Goal: Task Accomplishment & Management: Complete application form

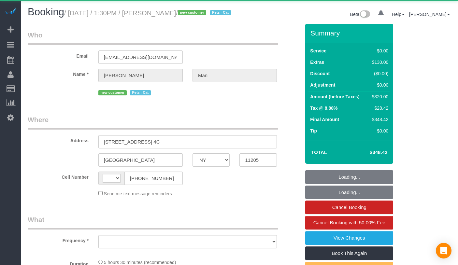
select select "NY"
select select "string:[GEOGRAPHIC_DATA]"
select select "object:790"
select select "1"
select select "2"
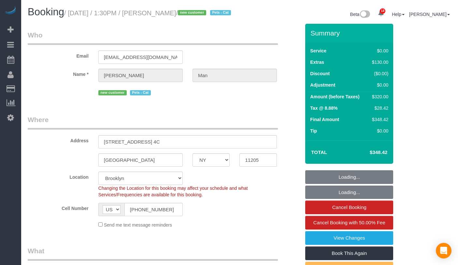
select select "string:stripe-pm_1S6hDp4VGloSiKo7xYDNtzHr"
select select "number:89"
select select "number:90"
select select "number:14"
select select "number:5"
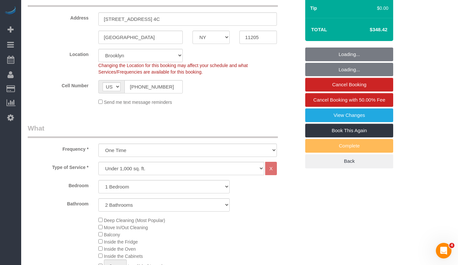
select select "object:1058"
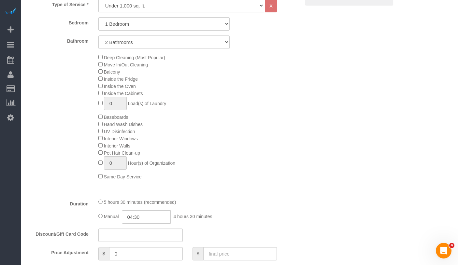
select select "1"
select select "2"
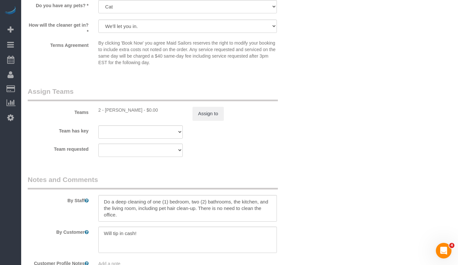
scroll to position [827, 0]
click at [111, 113] on div "2 - Marilu Quintero - $0.00" at bounding box center [140, 110] width 84 height 7
drag, startPoint x: 129, startPoint y: 117, endPoint x: 142, endPoint y: 118, distance: 13.4
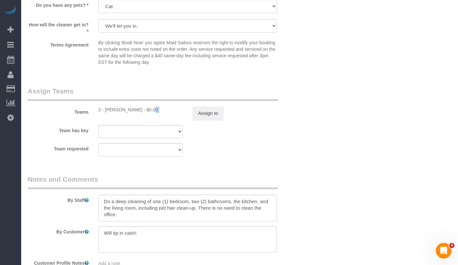
click at [129, 113] on div "2 - Marilu Quintero - $0.00" at bounding box center [140, 110] width 84 height 7
click at [137, 113] on div "2 - Marilu Quintero - $0.00" at bounding box center [140, 110] width 84 height 7
copy div "Marilu Quintero"
drag, startPoint x: 137, startPoint y: 118, endPoint x: 106, endPoint y: 119, distance: 30.6
click at [106, 113] on div "2 - Marilu Quintero - $0.00" at bounding box center [140, 110] width 84 height 7
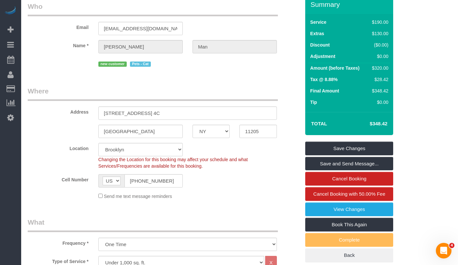
scroll to position [33, 0]
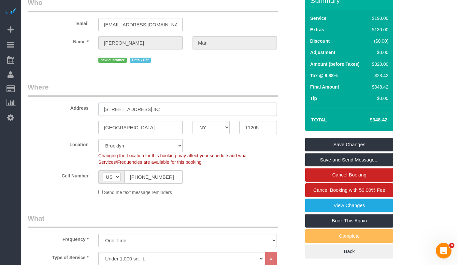
drag, startPoint x: 169, startPoint y: 119, endPoint x: 89, endPoint y: 117, distance: 79.8
click at [89, 116] on div "Address 105 Grand Ave, Apt. 4C" at bounding box center [164, 99] width 282 height 34
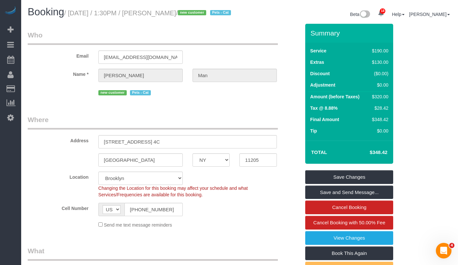
drag, startPoint x: 200, startPoint y: 13, endPoint x: 74, endPoint y: 12, distance: 125.8
click at [74, 12] on small "/ September 13, 2025 / 1:30PM / Jonny Man / new customer Pets - Cat" at bounding box center [148, 12] width 169 height 7
copy small "September 13, 2025 / 1:30PM / Jonny Man"
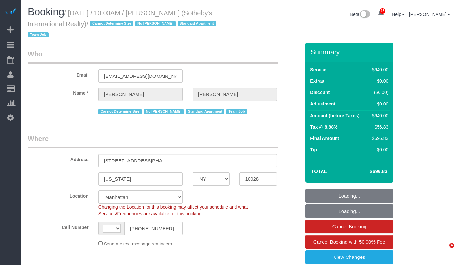
select select "NY"
select select "240"
select select "string:stripe-pm_1LyzvD4VGloSiKo7z6mm3lkI"
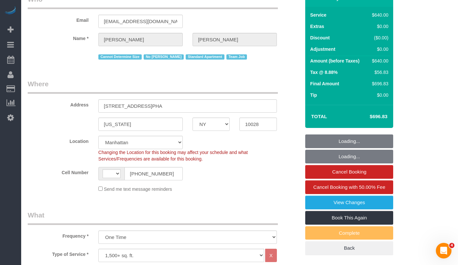
select select "object:652"
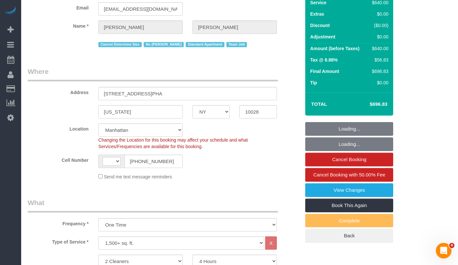
select select "string:US"
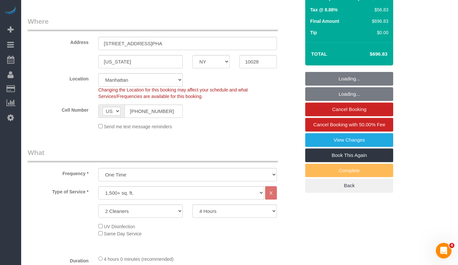
select select "number:57"
select select "number:74"
select select "number:15"
select select "number:6"
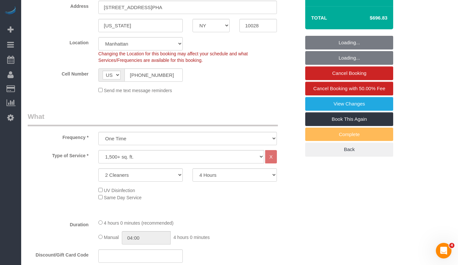
select select "spot1"
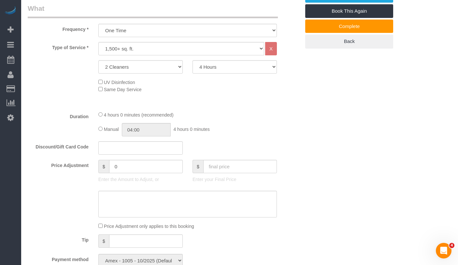
scroll to position [262, 0]
click at [227, 68] on select "2 Hours 2.5 Hours 3 Hours 3.5 Hours 4 Hours 4.5 Hours 5 Hours 5.5 Hours 6 Hours…" at bounding box center [235, 66] width 84 height 13
click at [226, 71] on select "2 Hours 2.5 Hours 3 Hours 3.5 Hours 4 Hours 4.5 Hours 5 Hours 5.5 Hours 6 Hours…" at bounding box center [235, 66] width 84 height 13
select select "360"
click at [193, 60] on select "2 Hours 2.5 Hours 3 Hours 3.5 Hours 4 Hours 4.5 Hours 5 Hours 5.5 Hours 6 Hours…" at bounding box center [235, 66] width 84 height 13
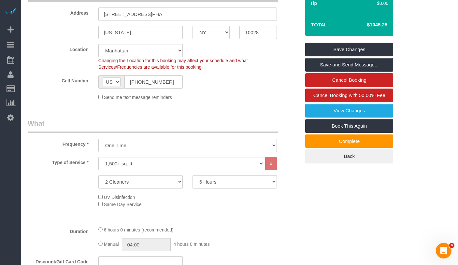
select select "spot44"
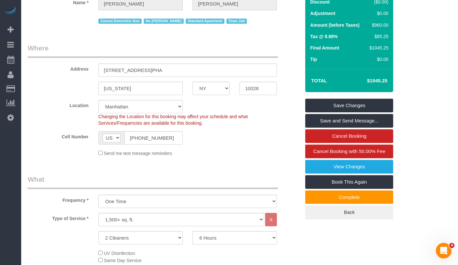
scroll to position [74, 0]
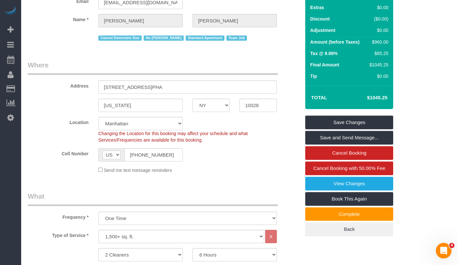
click at [381, 100] on h4 "$1045.25" at bounding box center [367, 98] width 39 height 6
click at [374, 99] on h4 "$1045.25" at bounding box center [367, 98] width 39 height 6
drag, startPoint x: 360, startPoint y: 99, endPoint x: 387, endPoint y: 95, distance: 27.2
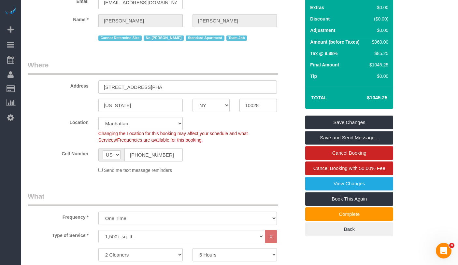
click at [387, 95] on h4 "$1045.25" at bounding box center [367, 98] width 39 height 6
copy h4 "$1045.25"
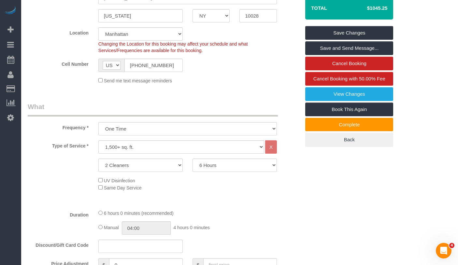
scroll to position [183, 0]
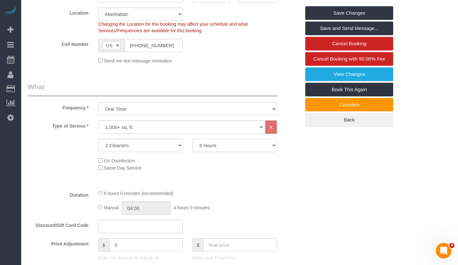
click at [214, 148] on select "2 Hours 2.5 Hours 3 Hours 3.5 Hours 4 Hours 4.5 Hours 5 Hours 5.5 Hours 6 Hours…" at bounding box center [235, 145] width 84 height 13
select select "240"
click at [193, 139] on select "2 Hours 2.5 Hours 3 Hours 3.5 Hours 4 Hours 4.5 Hours 5 Hours 5.5 Hours 6 Hours…" at bounding box center [235, 145] width 84 height 13
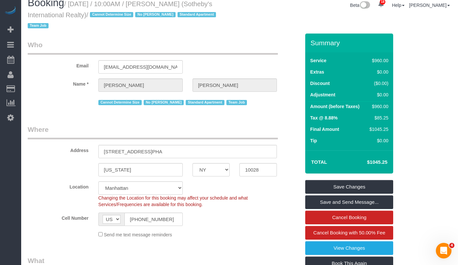
scroll to position [0, 0]
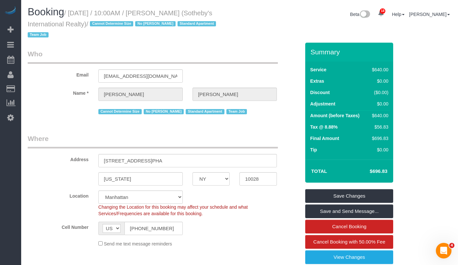
select select "spot87"
click at [398, 154] on div "Summary Service $640.00 Extras $0.00 Discount ($0.00) Adjustment $0.00 Amount (…" at bounding box center [353, 183] width 106 height 281
click at [379, 171] on h4 "$696.83" at bounding box center [368, 172] width 37 height 6
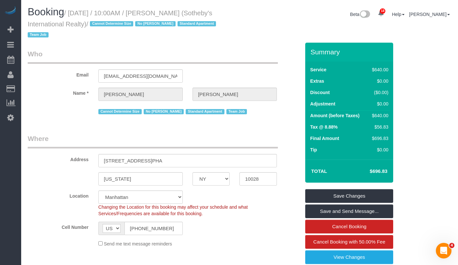
copy div "$696.83 Save Changes Save and Send Message... Cancel Booking Cancel Booking wit…"
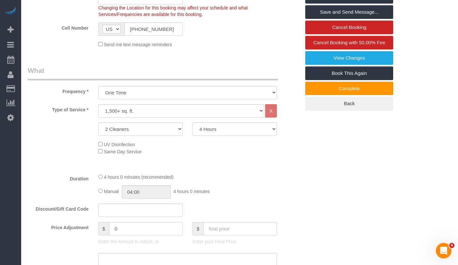
scroll to position [217, 0]
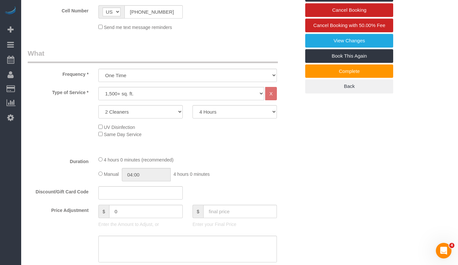
click at [218, 121] on div "Type of Service * Under 1,000 sq. ft. 1,001 - 1,500 sq. ft. 1,500+ sq. ft. Cust…" at bounding box center [164, 119] width 273 height 64
click at [216, 115] on select "2 Hours 2.5 Hours 3 Hours 3.5 Hours 4 Hours 4.5 Hours 5 Hours 5.5 Hours 6 Hours…" at bounding box center [235, 111] width 84 height 13
select select "360"
click at [193, 105] on select "2 Hours 2.5 Hours 3 Hours 3.5 Hours 4 Hours 4.5 Hours 5 Hours 5.5 Hours 6 Hours…" at bounding box center [235, 111] width 84 height 13
select select "spot130"
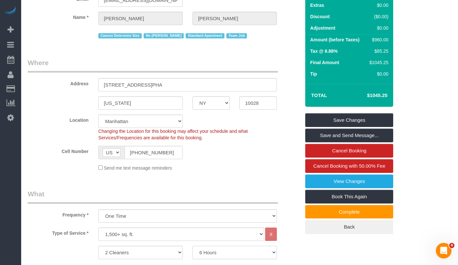
scroll to position [66, 0]
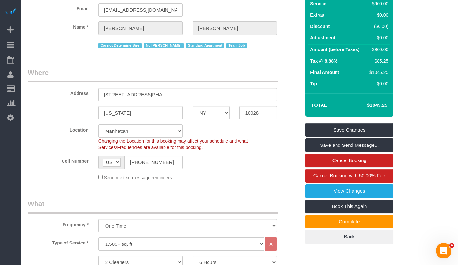
click at [384, 106] on h4 "$1045.25" at bounding box center [367, 106] width 39 height 6
copy div "$1045.25 Save Changes Save and Send Message... Cancel Booking Cancel Booking wi…"
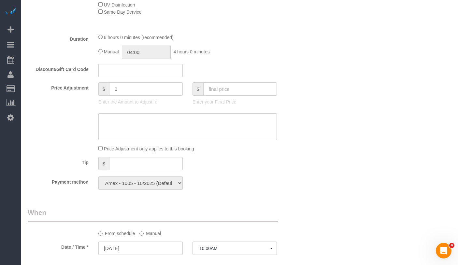
scroll to position [341, 0]
click at [136, 125] on textarea at bounding box center [187, 125] width 179 height 27
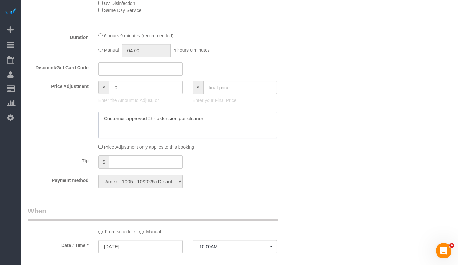
type textarea "Customer approved 2hr extension per cleaner"
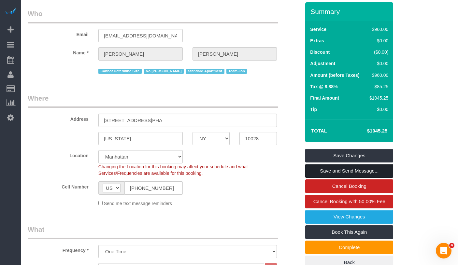
scroll to position [42, 0]
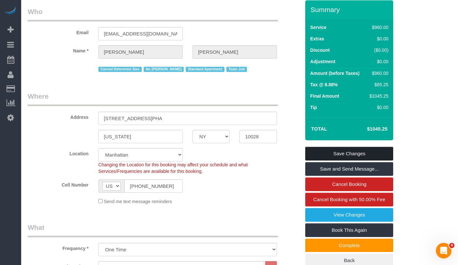
click at [311, 153] on link "Save Changes" at bounding box center [349, 154] width 88 height 14
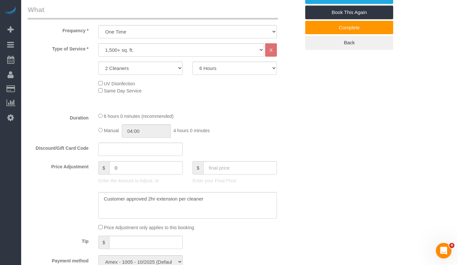
scroll to position [272, 0]
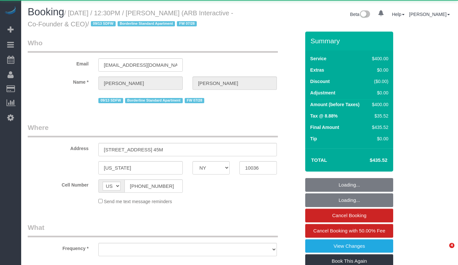
select select "NY"
select select "object:875"
select select "string:stripe-pm_1RFNrs4VGloSiKo7r2SlltRK"
select select "300"
select select "number:89"
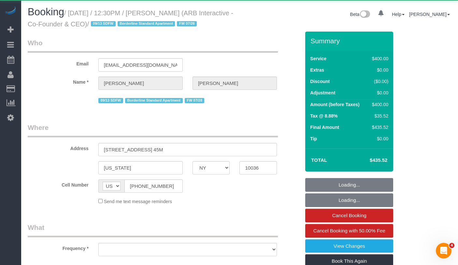
select select "number:90"
select select "number:15"
select select "number:5"
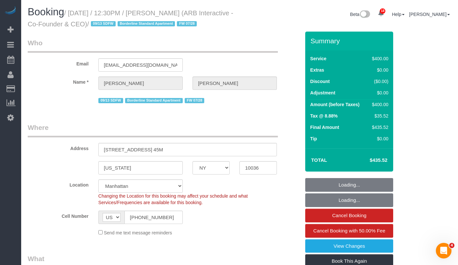
select select "object:1463"
drag, startPoint x: 152, startPoint y: 30, endPoint x: 149, endPoint y: 29, distance: 4.0
click at [152, 29] on h1 "Booking / September 13, 2025 / 12:30PM / Patrick Fechtmeyer (ARB Interactive - …" at bounding box center [131, 18] width 207 height 22
drag, startPoint x: 136, startPoint y: 23, endPoint x: 130, endPoint y: 19, distance: 7.6
click at [74, 11] on small "/ September 13, 2025 / 12:30PM / Patrick Fechtmeyer (ARB Interactive - Co-Found…" at bounding box center [131, 18] width 206 height 18
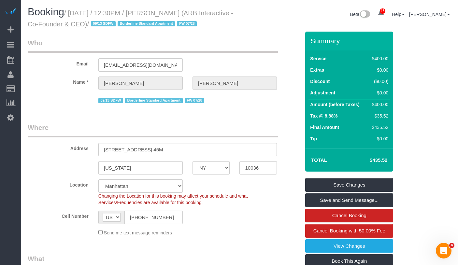
drag, startPoint x: 225, startPoint y: 11, endPoint x: 230, endPoint y: 12, distance: 5.3
click at [225, 11] on small "/ September 13, 2025 / 12:30PM / Patrick Fechtmeyer (ARB Interactive - Co-Found…" at bounding box center [131, 18] width 206 height 18
drag, startPoint x: 231, startPoint y: 12, endPoint x: 389, endPoint y: 36, distance: 159.6
click at [172, 12] on h1 "Booking / September 13, 2025 / 12:30PM / Patrick Fechtmeyer (ARB Interactive - …" at bounding box center [131, 18] width 207 height 22
copy small "Patrick Fechtmeyer"
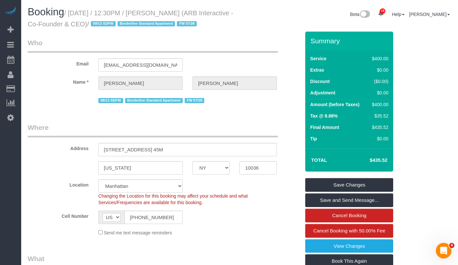
drag, startPoint x: 82, startPoint y: 25, endPoint x: 78, endPoint y: 18, distance: 8.3
click at [82, 25] on small "/ September 13, 2025 / 12:30PM / Patrick Fechtmeyer (ARB Interactive - Co-Found…" at bounding box center [131, 18] width 206 height 18
drag, startPoint x: 75, startPoint y: 14, endPoint x: 140, endPoint y: 26, distance: 66.9
click at [140, 26] on small "/ September 13, 2025 / 12:30PM / Patrick Fechtmeyer (ARB Interactive - Co-Found…" at bounding box center [131, 18] width 206 height 18
copy small "September 13, 2025 / 12:30PM / Patrick Fechtmeyer (ARB Interactive - Co-Founder…"
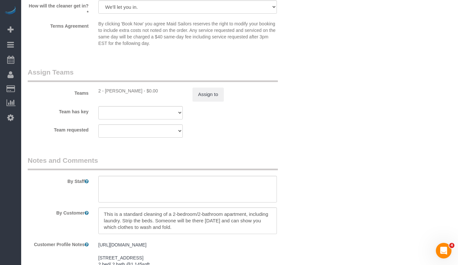
scroll to position [760, 0]
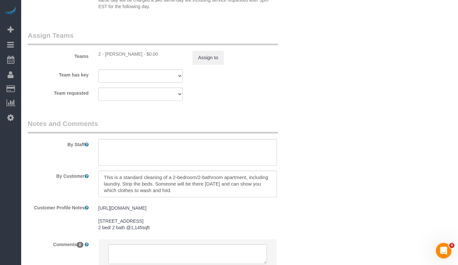
drag, startPoint x: 141, startPoint y: 64, endPoint x: 106, endPoint y: 65, distance: 35.2
click at [106, 57] on div "2 - Katherine Poveda - $0.00" at bounding box center [140, 54] width 84 height 7
copy div "Katherine Poveda"
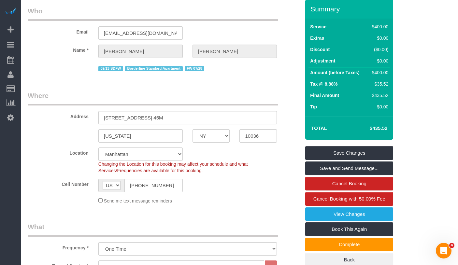
scroll to position [0, 0]
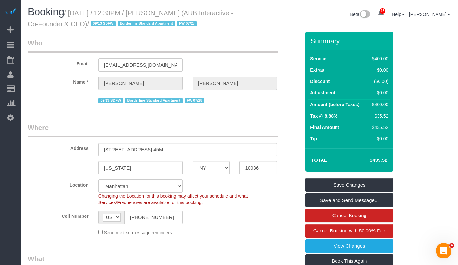
click at [48, 67] on label "Email" at bounding box center [58, 62] width 71 height 9
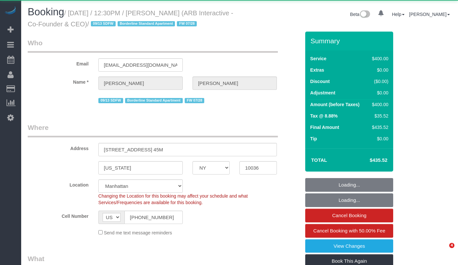
select select "NY"
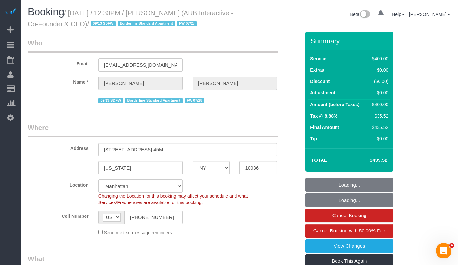
select select "object:796"
select select "300"
select select "object:881"
select select "string:stripe-pm_1RFNrs4VGloSiKo7r2SlltRK"
select select "number:89"
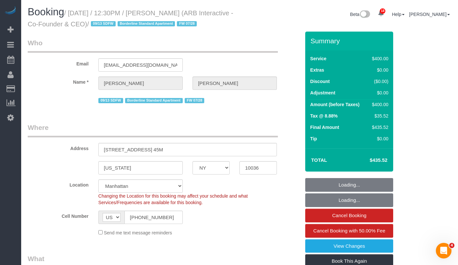
select select "number:90"
select select "number:15"
select select "number:5"
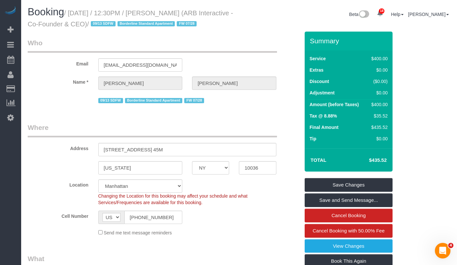
click at [69, 110] on fieldset "Who Email lauren@arbinteractive.com Name * Patrick Fechtmeyer 09/13 SDFW Border…" at bounding box center [164, 74] width 272 height 72
click at [162, 72] on input "lauren@arbinteractive.com" at bounding box center [140, 64] width 84 height 13
click at [153, 72] on input "lauren@arbinteractive.com" at bounding box center [140, 64] width 84 height 13
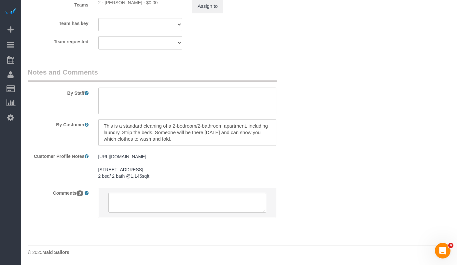
scroll to position [829, 0]
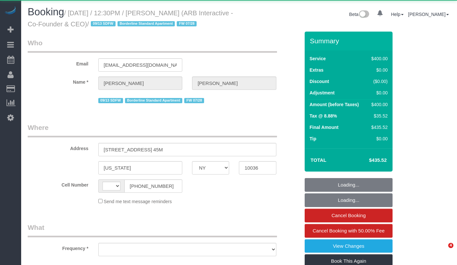
select select "NY"
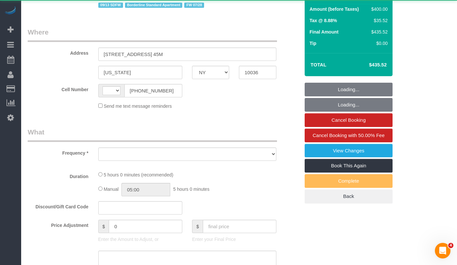
select select "string:[GEOGRAPHIC_DATA]"
select select "object:794"
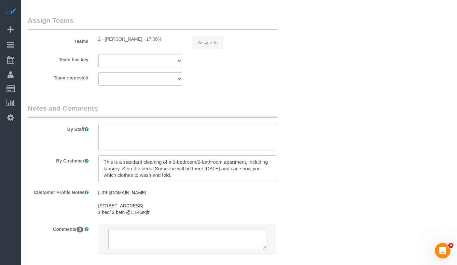
select select "300"
select select "number:89"
select select "number:90"
select select "number:15"
select select "number:5"
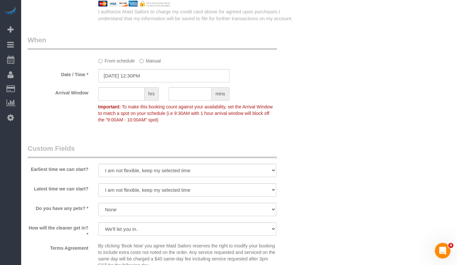
select select "object:1463"
select select "string:stripe-pm_1RFNrs4VGloSiKo7r2SlltRK"
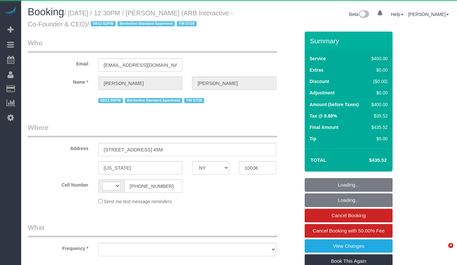
select select "NY"
select select "string:[GEOGRAPHIC_DATA]"
select select "object:796"
select select "number:89"
select select "number:90"
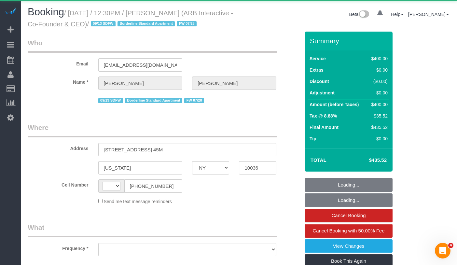
select select "number:15"
select select "number:5"
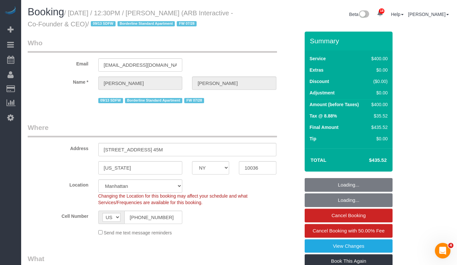
select select "object:959"
select select "string:stripe-pm_1RFNrs4VGloSiKo7r2SlltRK"
select select "300"
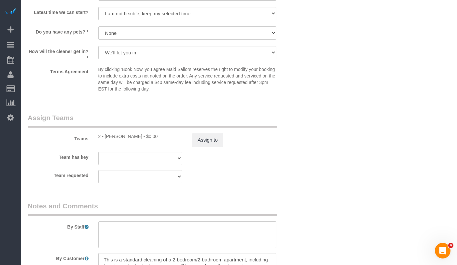
scroll to position [695, 0]
